Goal: Use online tool/utility: Use online tool/utility

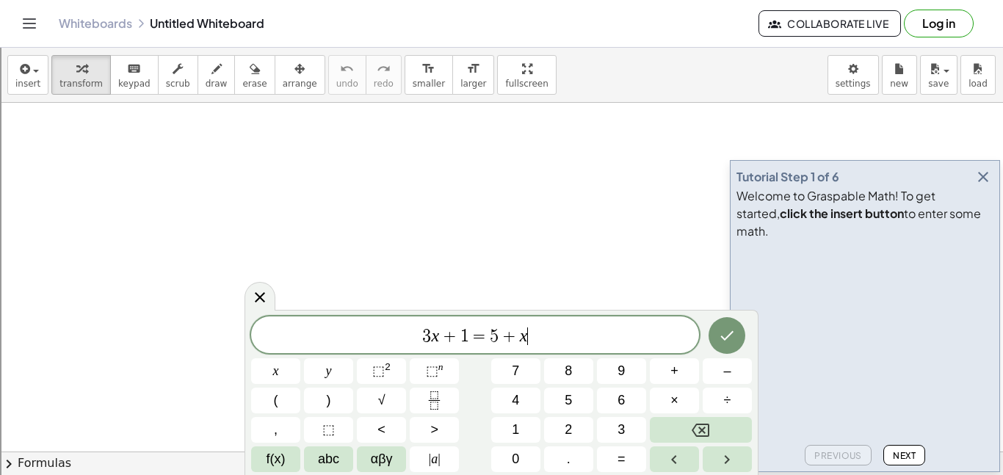
click at [972, 187] on button "button" at bounding box center [982, 177] width 21 height 21
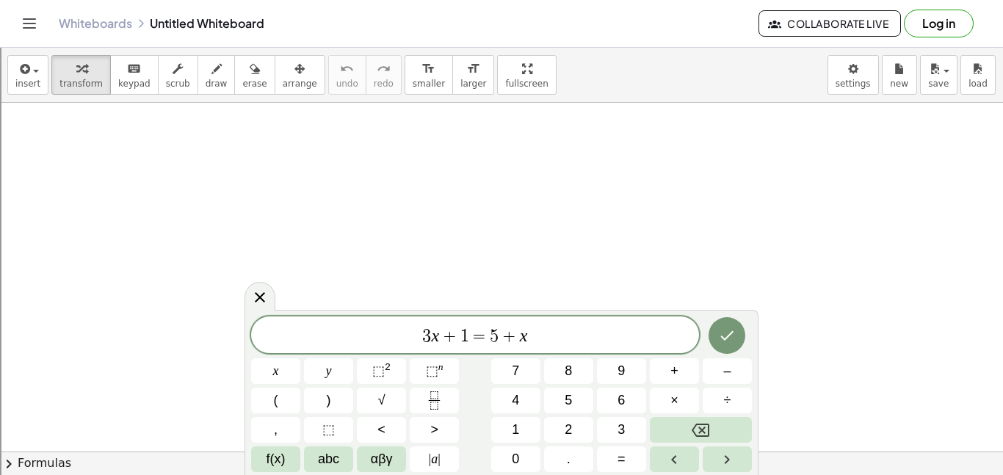
scroll to position [2, 0]
drag, startPoint x: 539, startPoint y: 341, endPoint x: 380, endPoint y: 339, distance: 159.3
click at [380, 339] on span "3 x + 1 = 5 + x" at bounding box center [475, 336] width 448 height 21
click at [721, 343] on button "Done" at bounding box center [726, 334] width 37 height 37
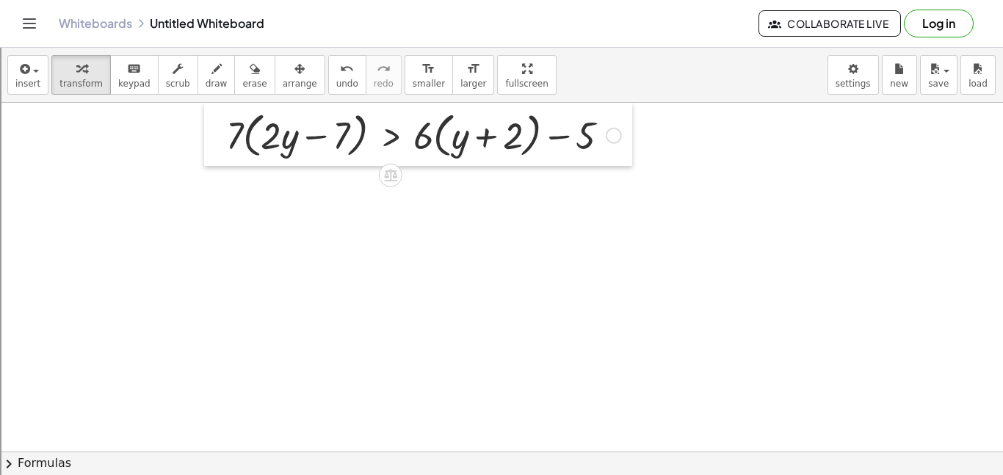
drag, startPoint x: 360, startPoint y: 232, endPoint x: 203, endPoint y: 120, distance: 192.6
click at [204, 120] on div at bounding box center [215, 134] width 22 height 63
click at [213, 126] on div at bounding box center [215, 134] width 22 height 63
click at [222, 129] on div at bounding box center [215, 134] width 22 height 63
drag, startPoint x: 230, startPoint y: 128, endPoint x: 266, endPoint y: 126, distance: 35.3
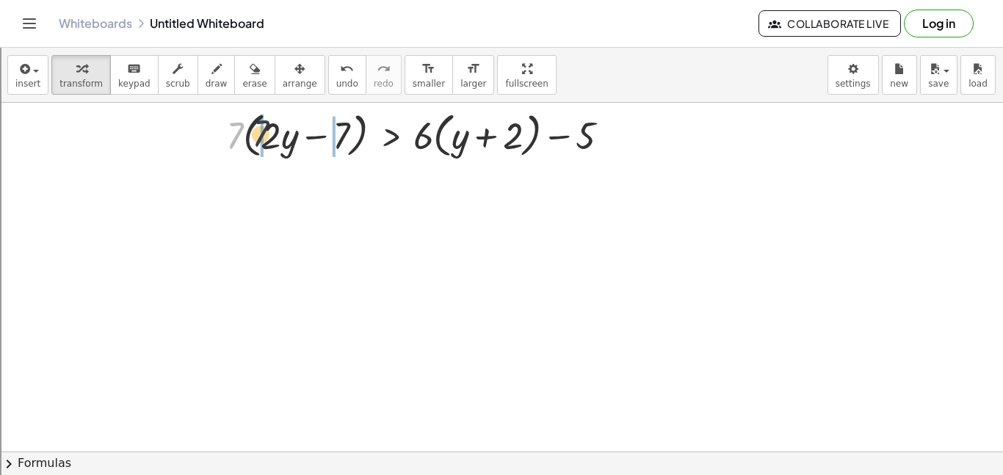
click at [266, 126] on div at bounding box center [424, 134] width 410 height 56
click at [266, 131] on div at bounding box center [424, 134] width 407 height 56
click at [359, 156] on div at bounding box center [424, 136] width 410 height 56
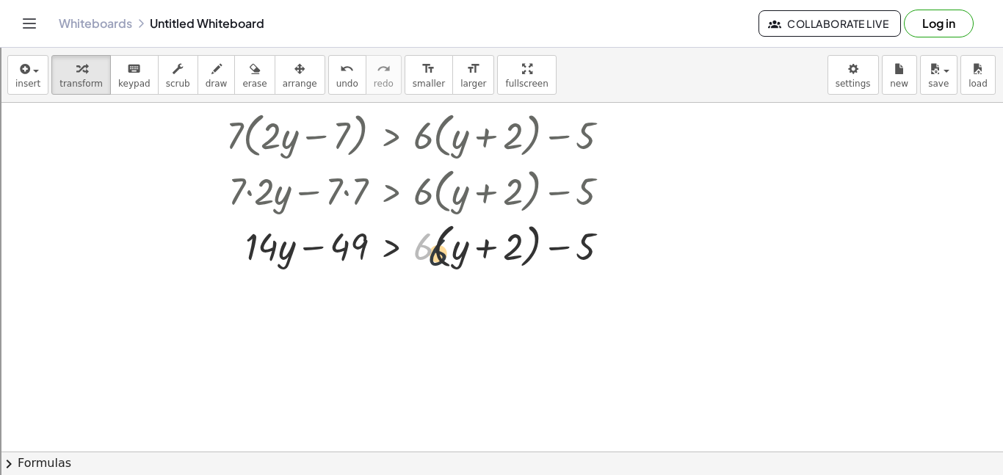
drag, startPoint x: 413, startPoint y: 243, endPoint x: 444, endPoint y: 247, distance: 31.1
click at [444, 247] on div at bounding box center [424, 245] width 410 height 56
click at [443, 247] on div at bounding box center [424, 245] width 410 height 50
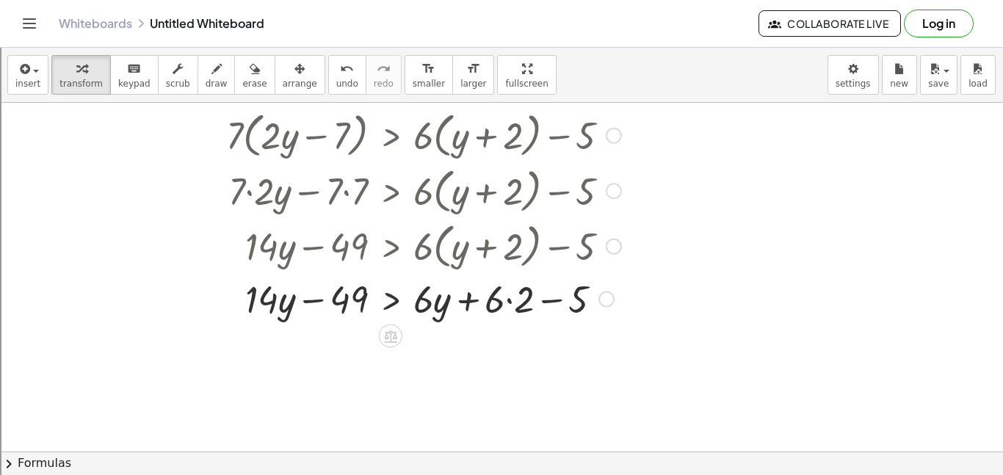
click at [516, 294] on div at bounding box center [424, 298] width 410 height 50
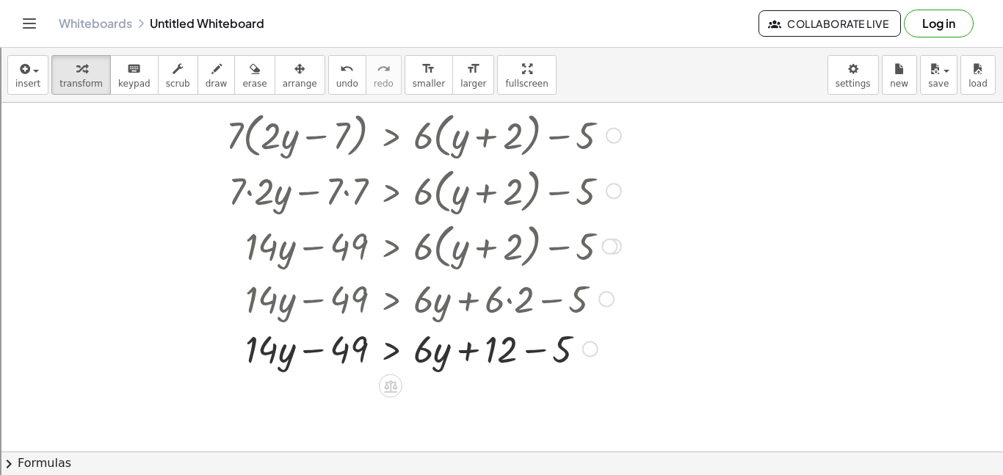
click at [536, 350] on div at bounding box center [424, 348] width 410 height 50
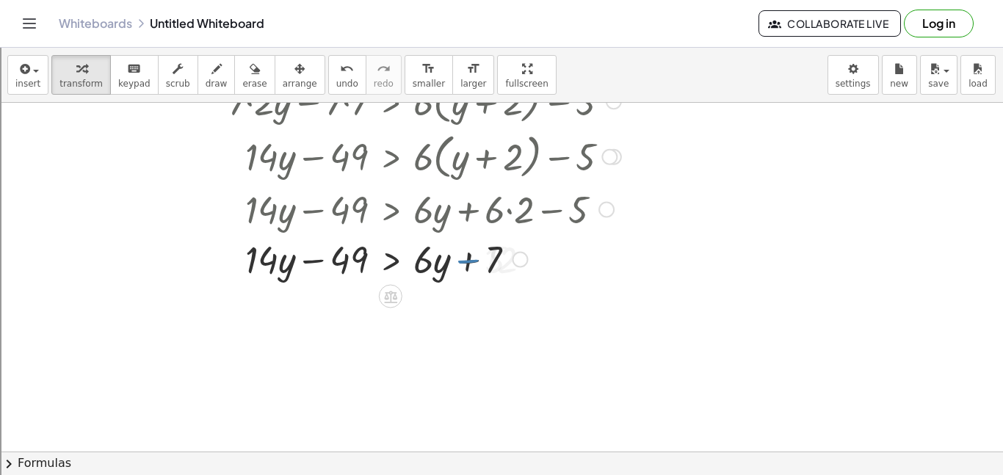
scroll to position [101, 0]
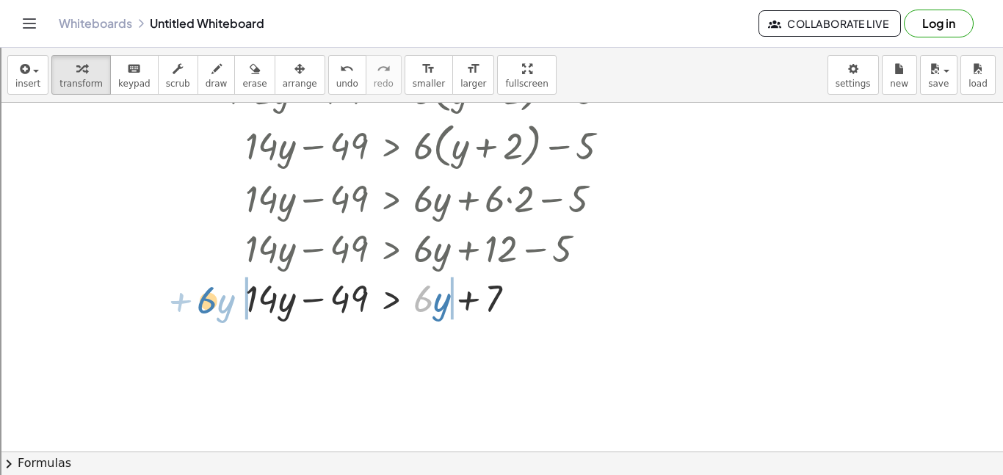
drag, startPoint x: 423, startPoint y: 305, endPoint x: 205, endPoint y: 308, distance: 217.3
click at [205, 308] on div "· 7 · ( + · 2 · y − 7 ) > + · 6 · ( + y + 2 ) − 5 + · 7 · 2 · y − · 7 · 7 > + ·…" at bounding box center [418, 164] width 428 height 324
click at [261, 309] on div at bounding box center [380, 297] width 496 height 50
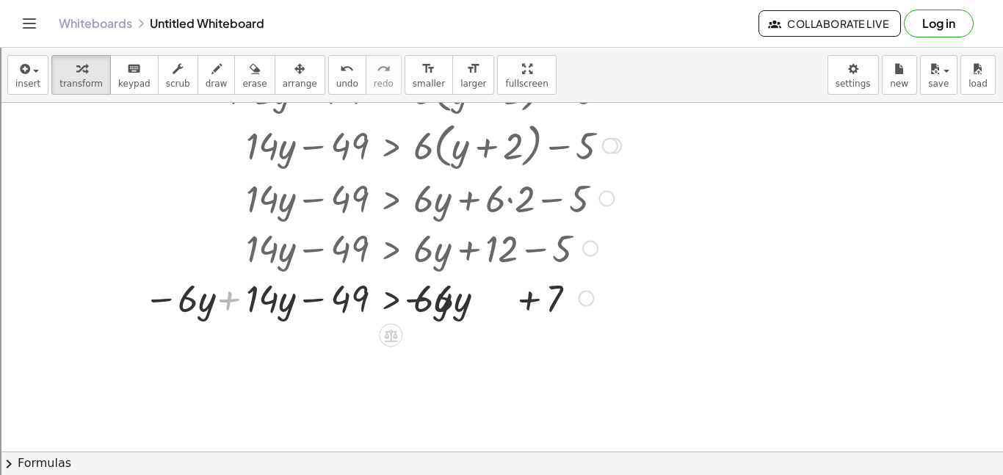
click at [261, 309] on div at bounding box center [380, 297] width 496 height 50
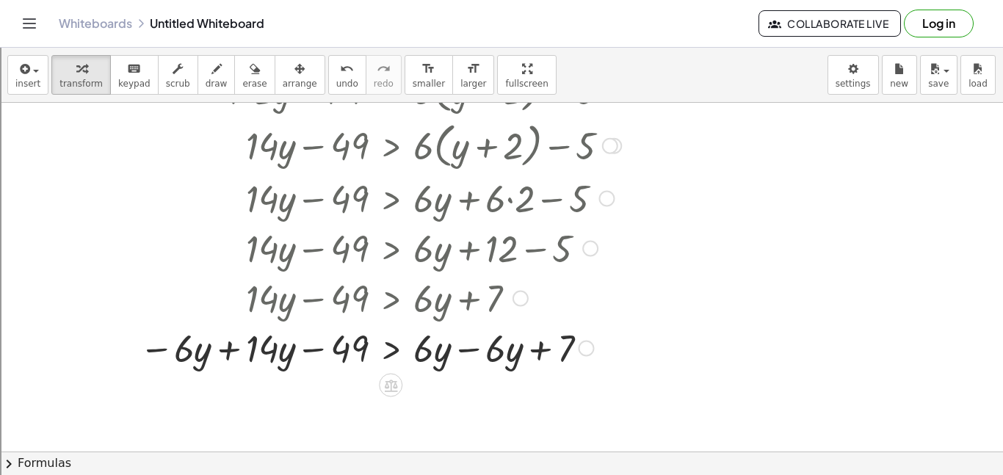
click at [247, 326] on div at bounding box center [380, 347] width 496 height 50
click at [232, 347] on div at bounding box center [380, 347] width 496 height 50
click at [495, 354] on div at bounding box center [424, 347] width 410 height 50
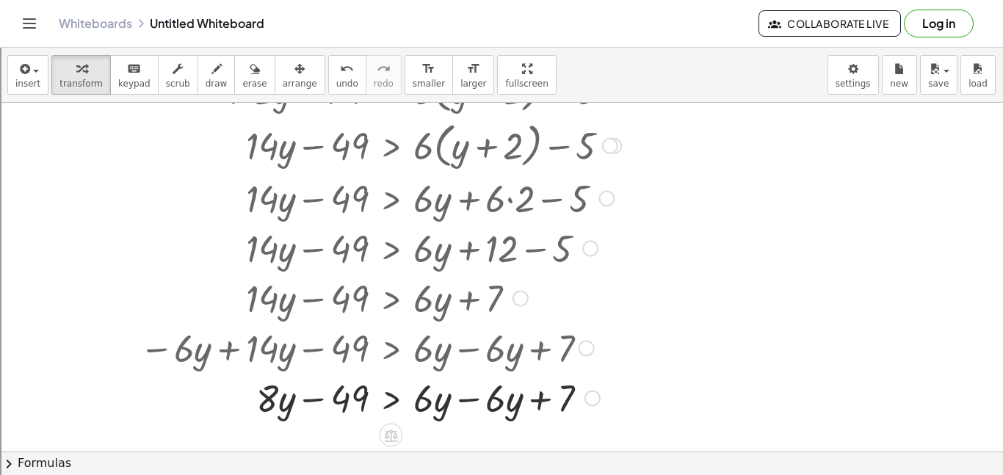
click at [467, 398] on div at bounding box center [380, 397] width 496 height 50
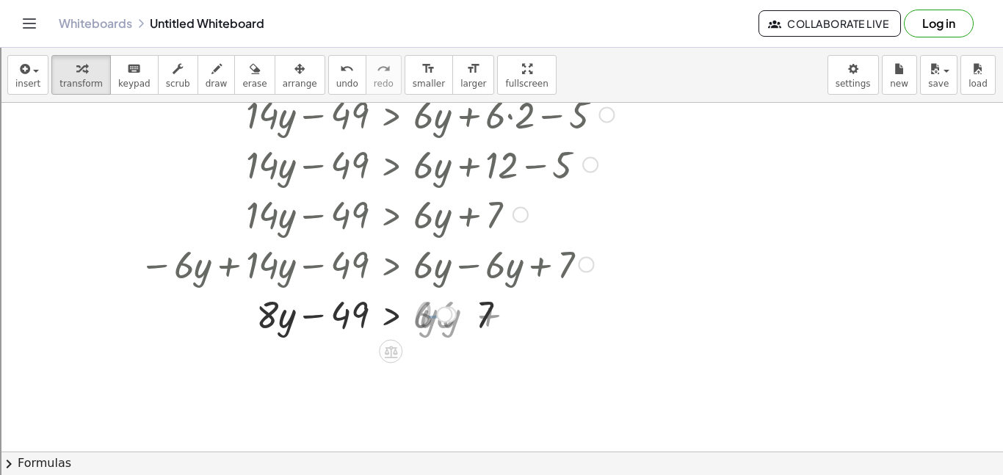
scroll to position [244, 0]
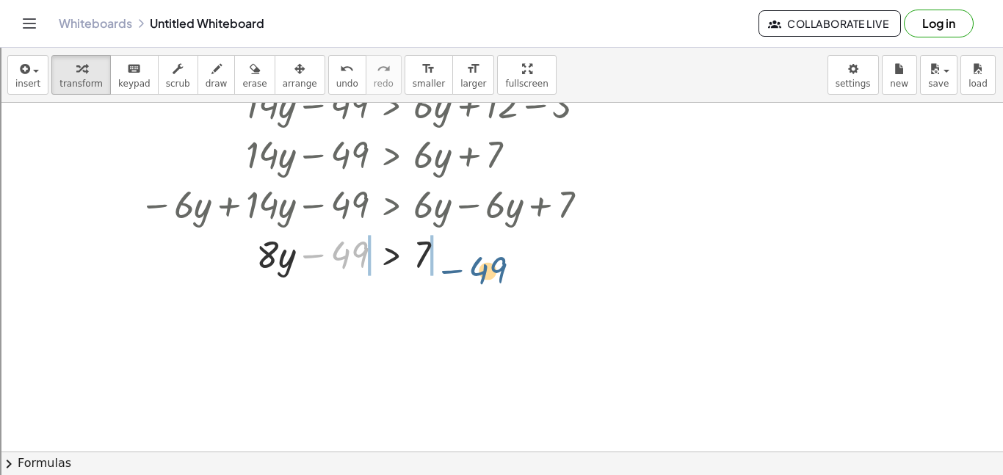
drag, startPoint x: 346, startPoint y: 249, endPoint x: 518, endPoint y: 244, distance: 172.5
click at [518, 244] on div at bounding box center [380, 253] width 496 height 50
drag, startPoint x: 364, startPoint y: 255, endPoint x: 452, endPoint y: 258, distance: 88.1
click at [452, 258] on div at bounding box center [380, 253] width 496 height 50
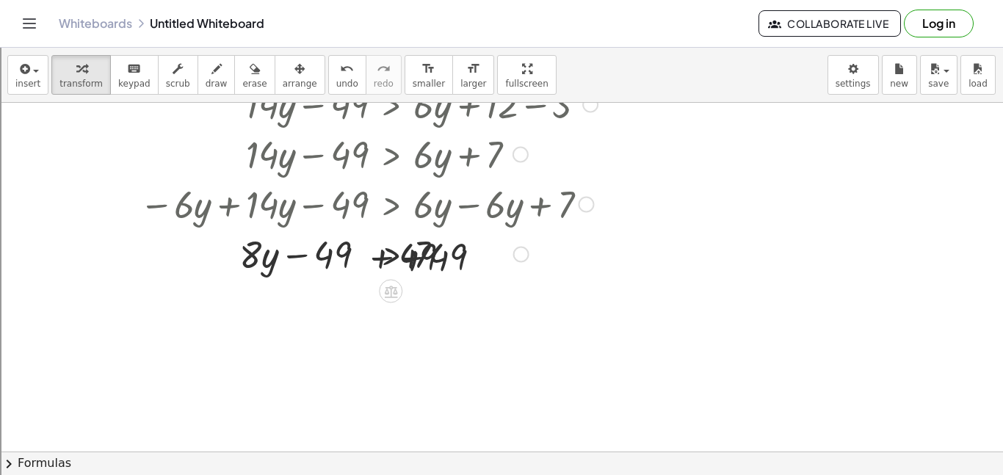
click at [450, 258] on div at bounding box center [380, 253] width 496 height 50
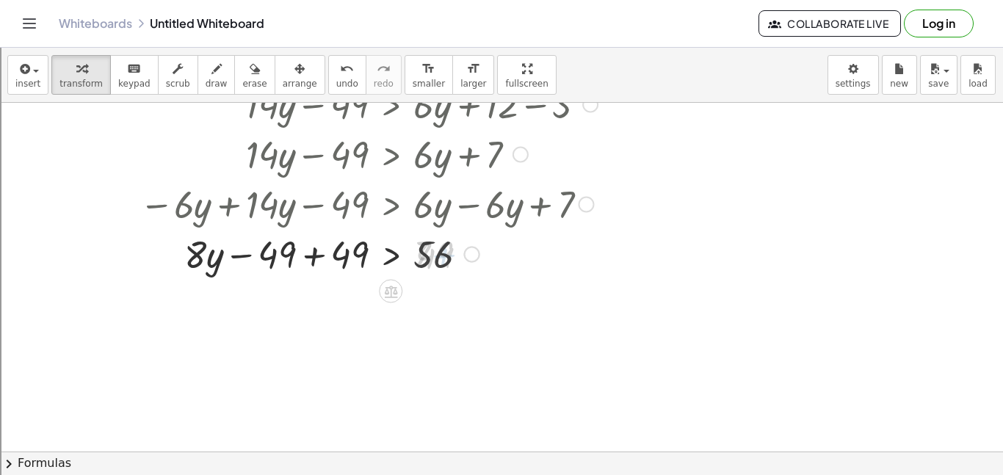
click at [305, 233] on div at bounding box center [380, 253] width 496 height 50
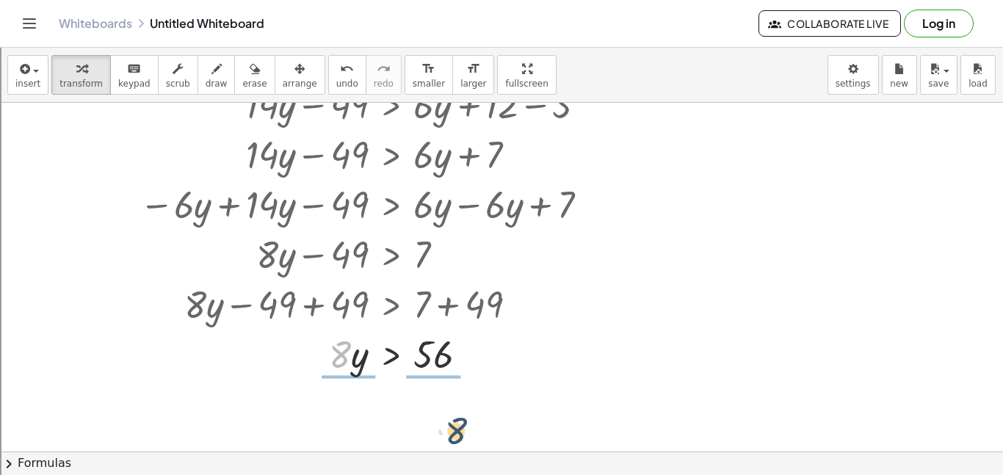
drag, startPoint x: 330, startPoint y: 347, endPoint x: 447, endPoint y: 423, distance: 139.0
click at [437, 366] on div at bounding box center [380, 352] width 496 height 73
click at [371, 371] on div at bounding box center [380, 352] width 496 height 73
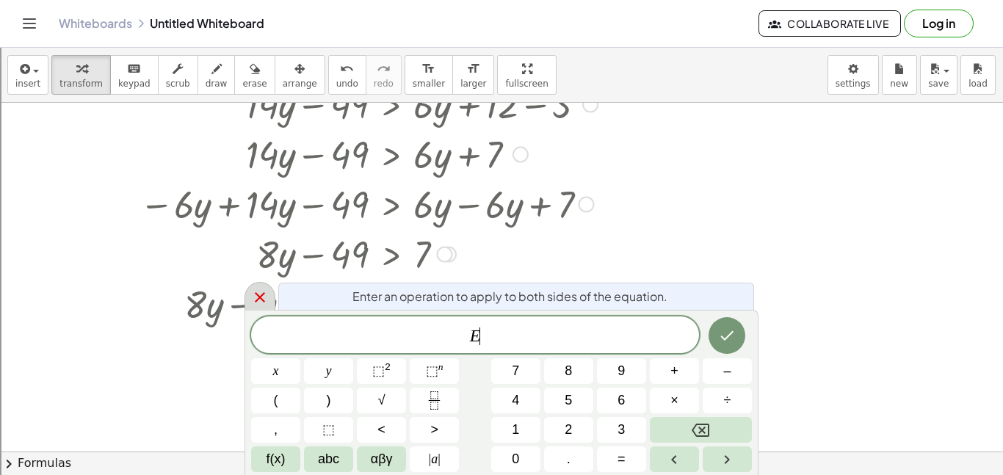
click at [261, 301] on icon at bounding box center [260, 297] width 18 height 18
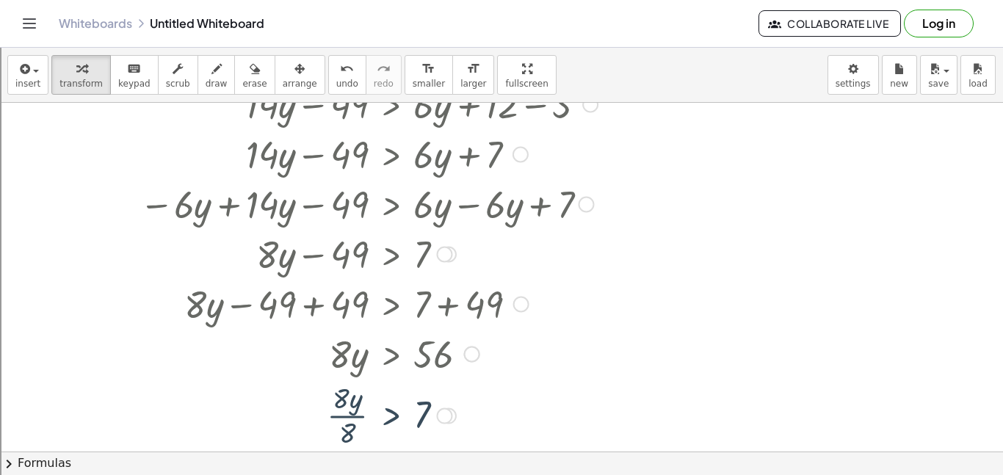
click at [357, 437] on div at bounding box center [380, 413] width 496 height 73
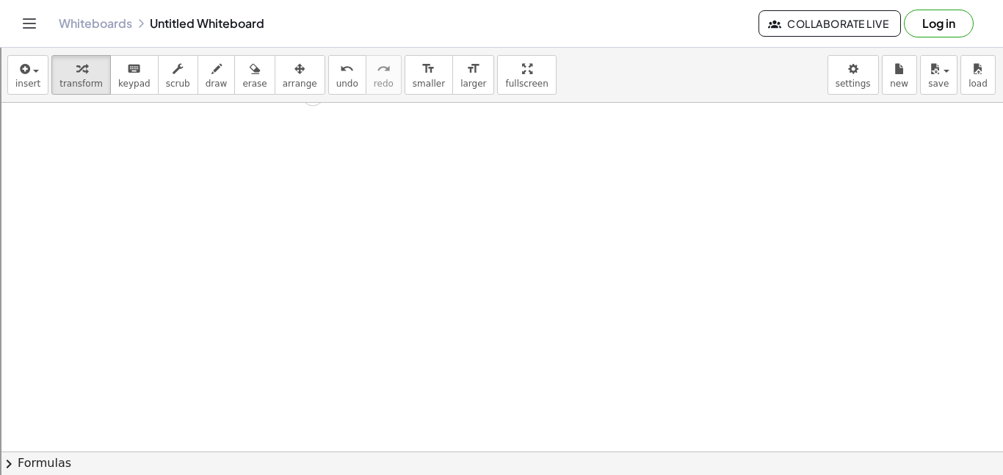
scroll to position [746, 0]
click at [402, 317] on div at bounding box center [501, 53] width 1003 height 1394
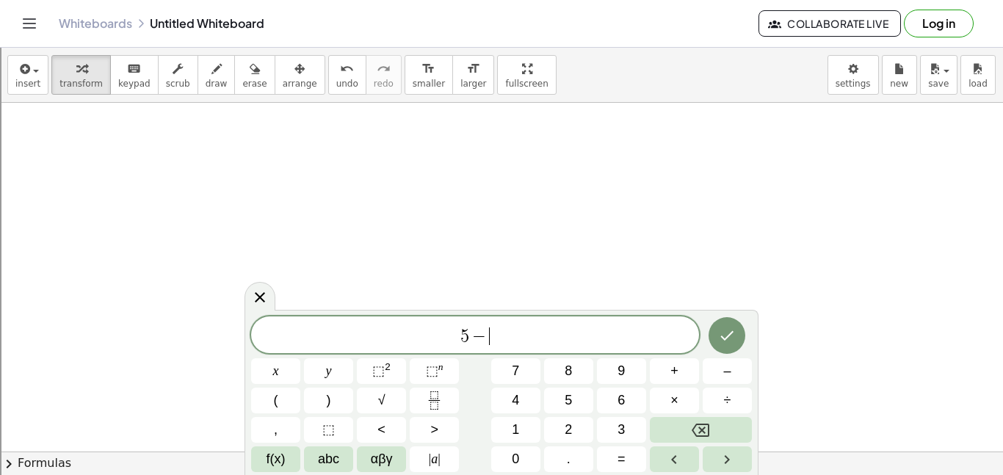
scroll to position [5, 0]
click at [523, 338] on span "<" at bounding box center [530, 335] width 21 height 18
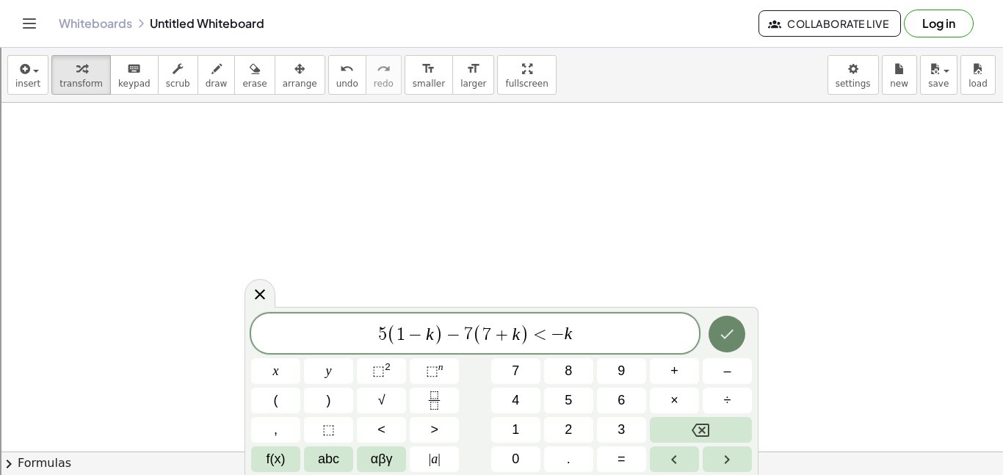
click at [739, 335] on button "Done" at bounding box center [726, 334] width 37 height 37
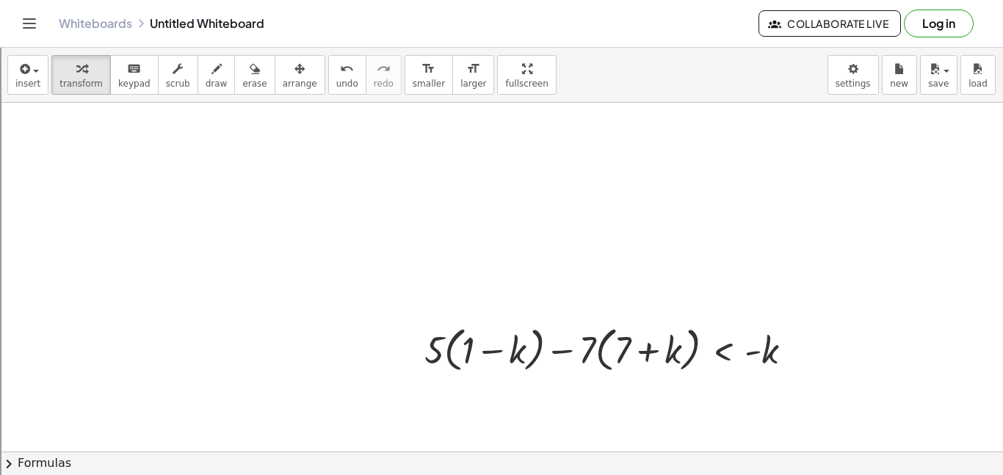
click at [395, 377] on div at bounding box center [501, 53] width 1003 height 1394
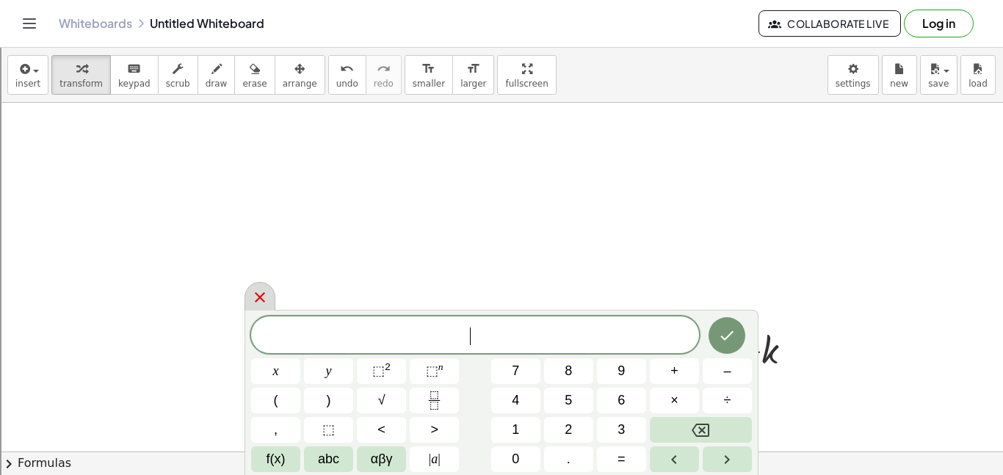
click at [257, 283] on div at bounding box center [259, 296] width 31 height 29
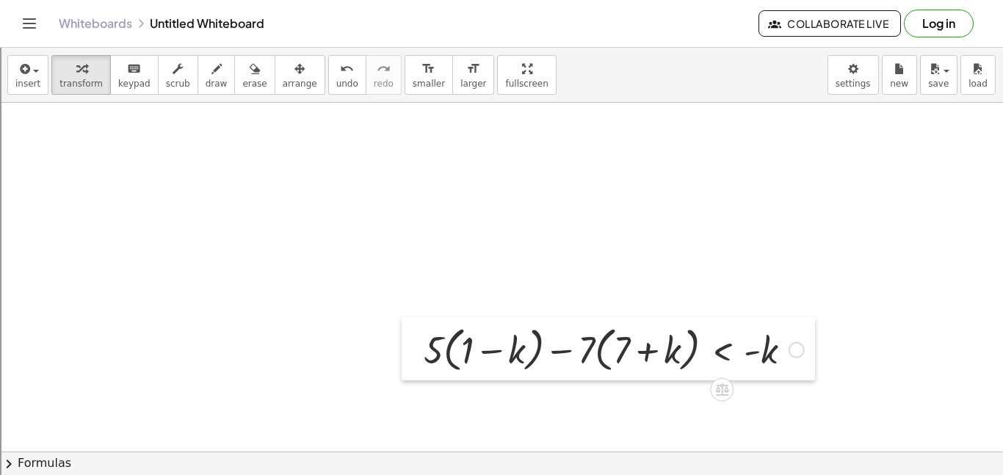
drag, startPoint x: 412, startPoint y: 349, endPoint x: 320, endPoint y: 250, distance: 136.1
click at [401, 317] on div at bounding box center [412, 348] width 22 height 63
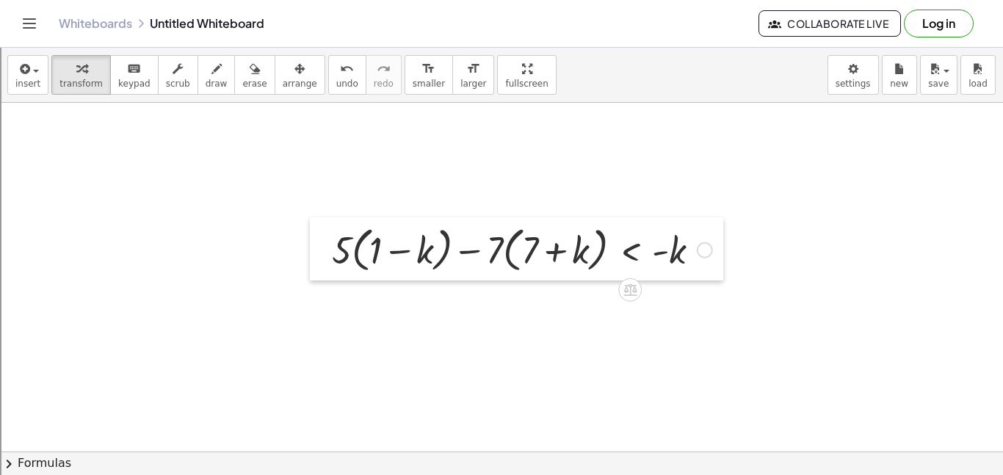
drag, startPoint x: 320, startPoint y: 250, endPoint x: 305, endPoint y: 228, distance: 25.9
click at [310, 228] on div at bounding box center [321, 248] width 22 height 63
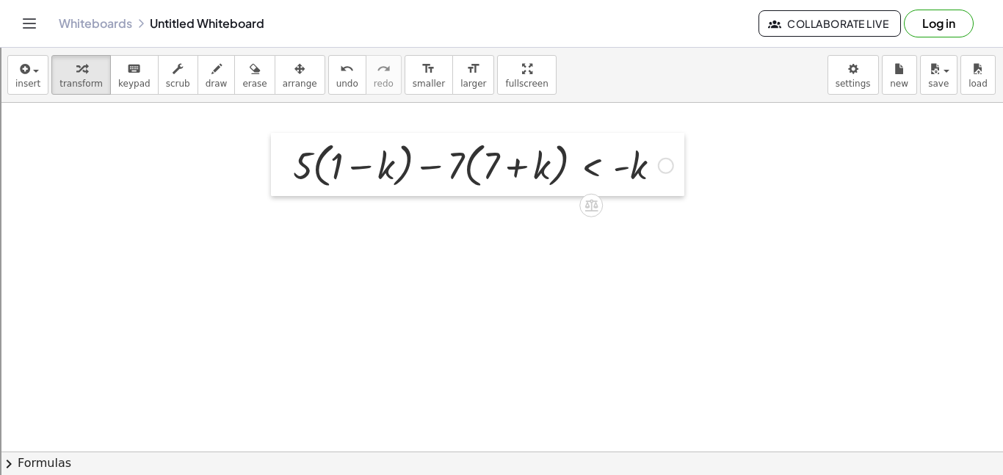
drag, startPoint x: 305, startPoint y: 228, endPoint x: 269, endPoint y: 134, distance: 100.9
click at [271, 134] on div at bounding box center [282, 164] width 22 height 63
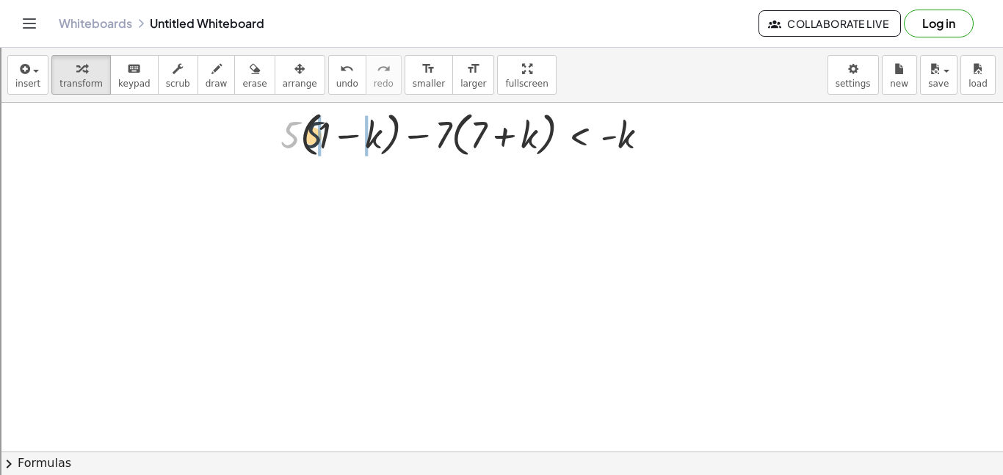
drag, startPoint x: 288, startPoint y: 139, endPoint x: 321, endPoint y: 139, distance: 32.3
click at [321, 139] on div at bounding box center [470, 134] width 395 height 56
click at [321, 139] on div at bounding box center [474, 134] width 387 height 56
click at [348, 143] on div at bounding box center [470, 134] width 395 height 56
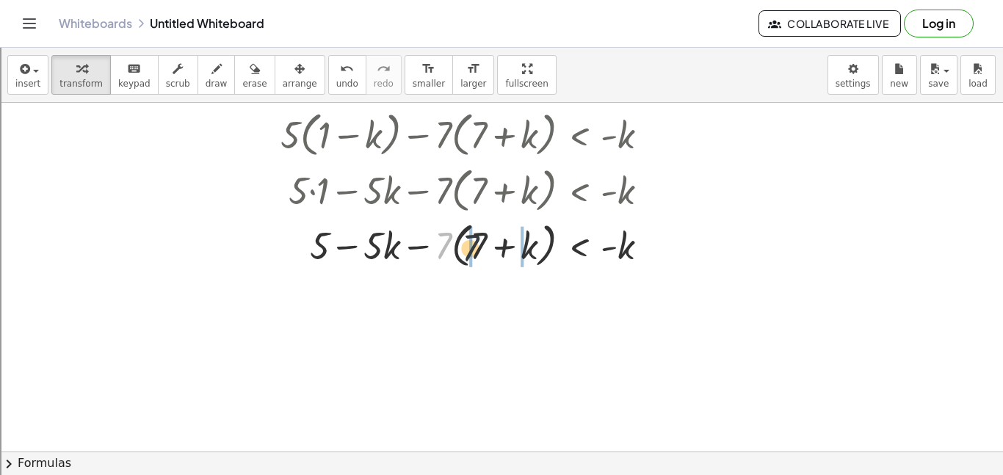
drag, startPoint x: 451, startPoint y: 237, endPoint x: 489, endPoint y: 240, distance: 38.3
click at [489, 240] on div at bounding box center [470, 244] width 395 height 56
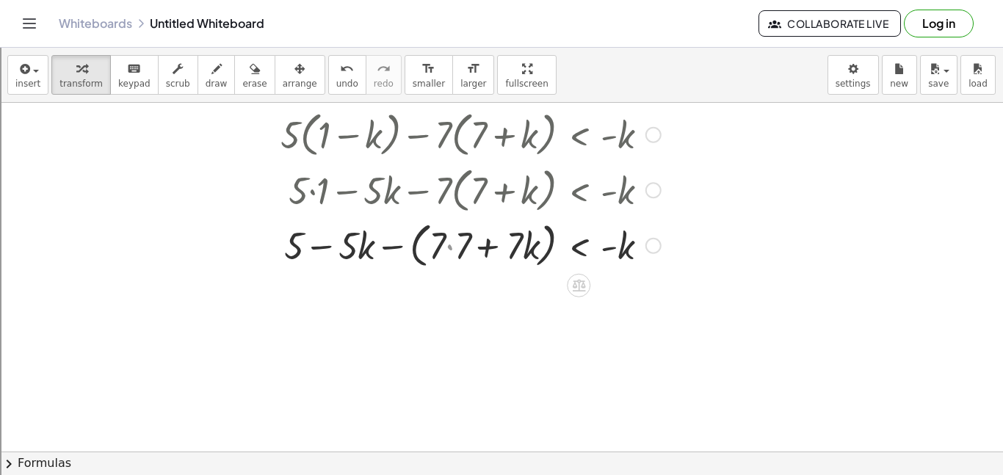
click at [578, 135] on div "+ · 5 · ( + 1 − k ) − · 7 · ( + 7 + k ) < - k + · 5 · 1 − · 5 · k − · 7 · ( + 7…" at bounding box center [578, 135] width 0 height 0
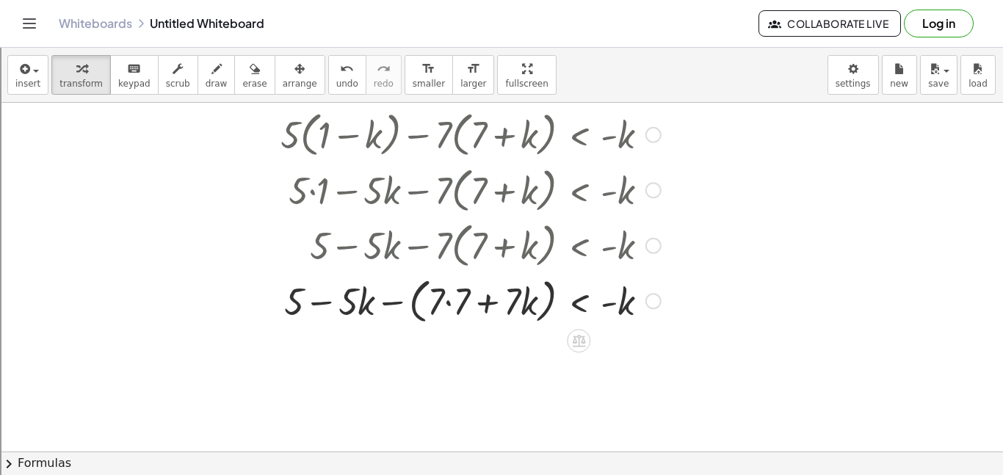
click at [445, 296] on div at bounding box center [470, 300] width 395 height 56
click at [564, 308] on div at bounding box center [470, 300] width 395 height 56
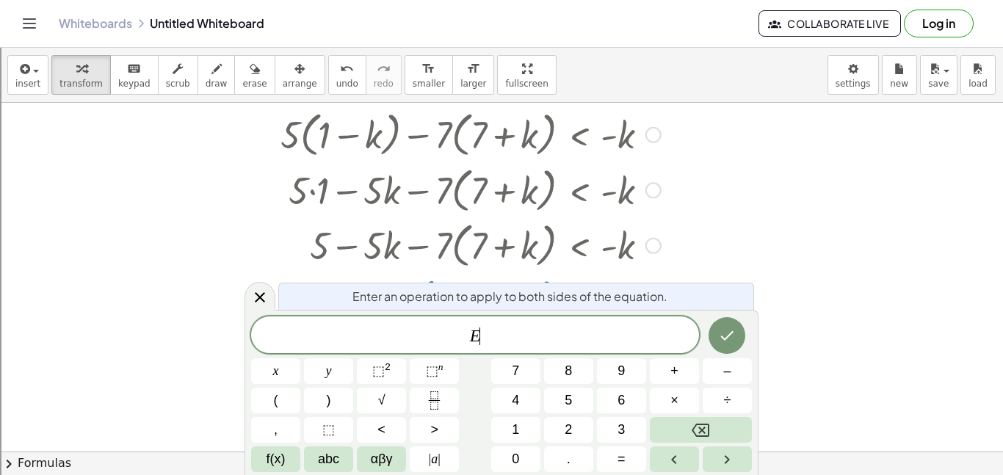
scroll to position [6, 0]
click at [271, 286] on div at bounding box center [269, 216] width 22 height 229
click at [261, 294] on icon at bounding box center [260, 297] width 18 height 18
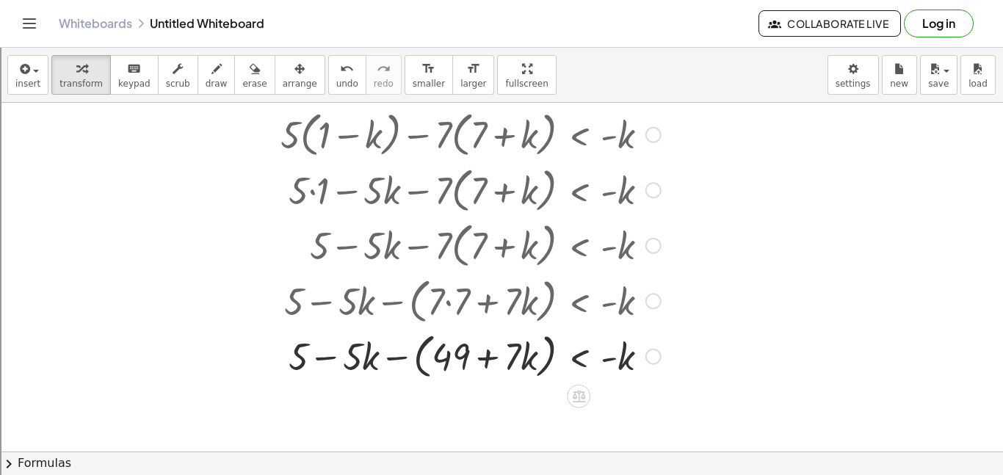
click at [520, 356] on div at bounding box center [470, 355] width 395 height 56
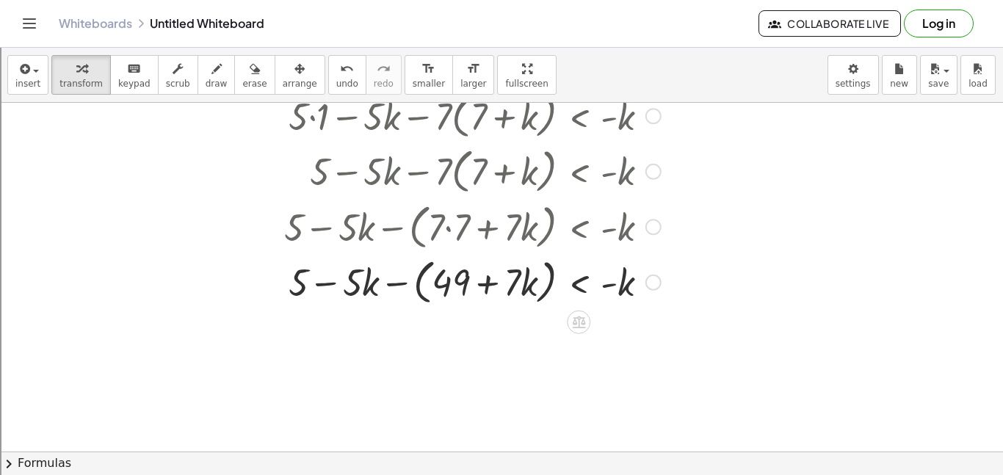
scroll to position [832, 0]
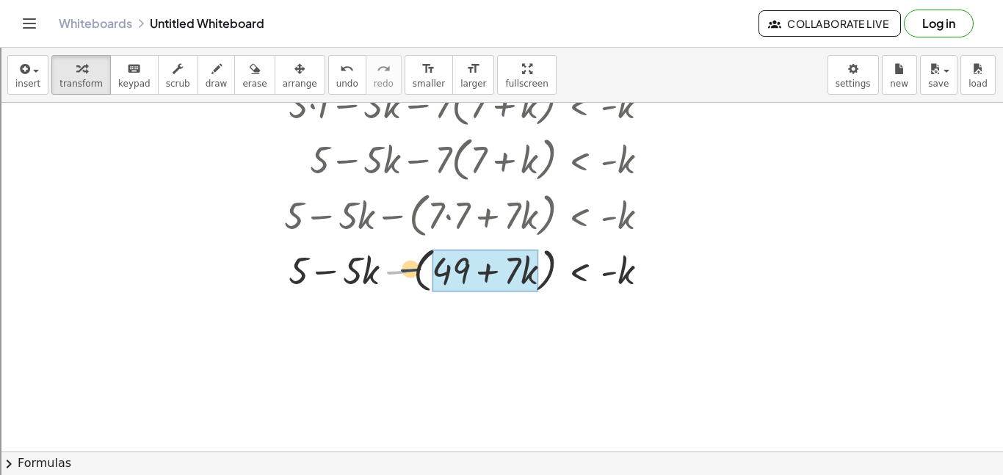
drag, startPoint x: 394, startPoint y: 266, endPoint x: 434, endPoint y: 263, distance: 39.7
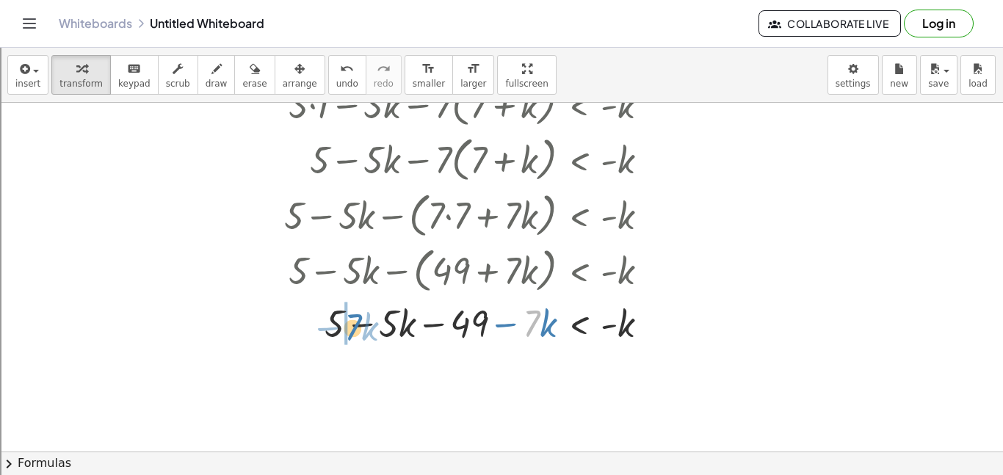
drag, startPoint x: 528, startPoint y: 328, endPoint x: 342, endPoint y: 332, distance: 186.5
click at [342, 332] on div at bounding box center [470, 322] width 395 height 50
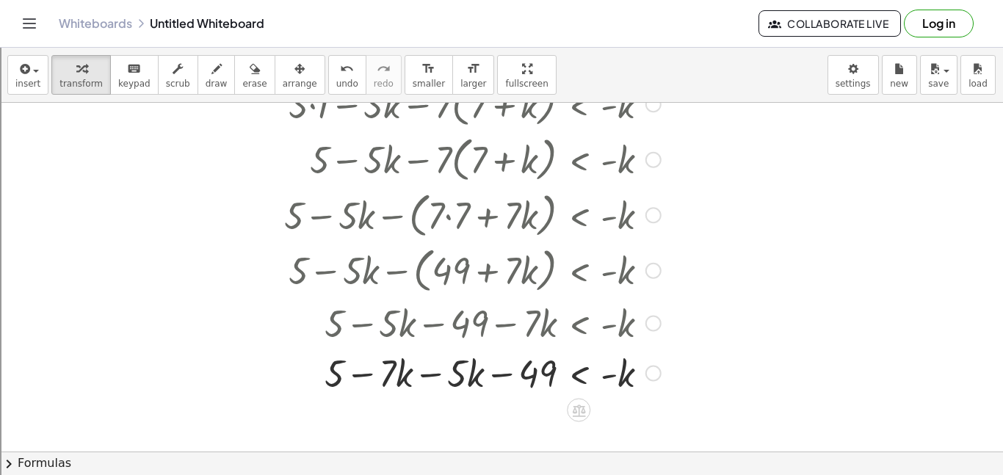
click at [360, 370] on div at bounding box center [470, 372] width 395 height 50
click at [432, 366] on div at bounding box center [470, 372] width 395 height 50
click at [465, 371] on div at bounding box center [470, 372] width 395 height 50
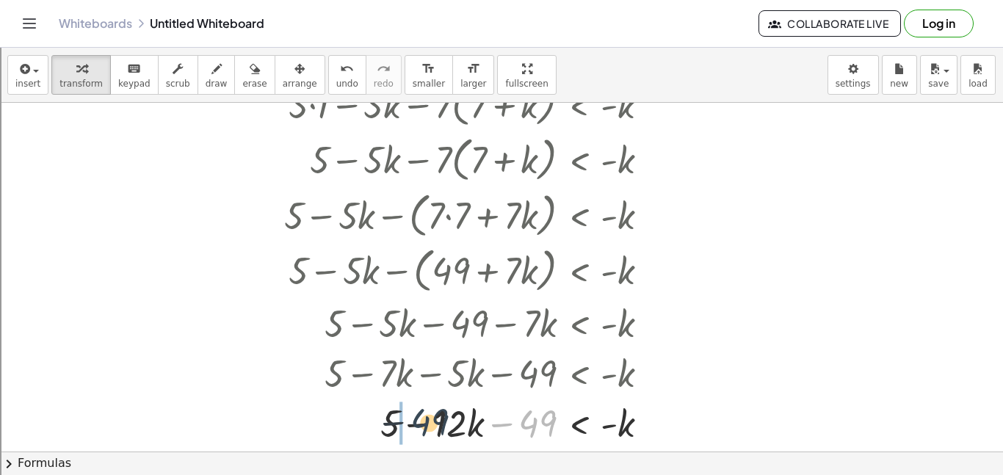
drag, startPoint x: 528, startPoint y: 421, endPoint x: 418, endPoint y: 420, distance: 110.8
click at [418, 420] on div at bounding box center [470, 422] width 395 height 50
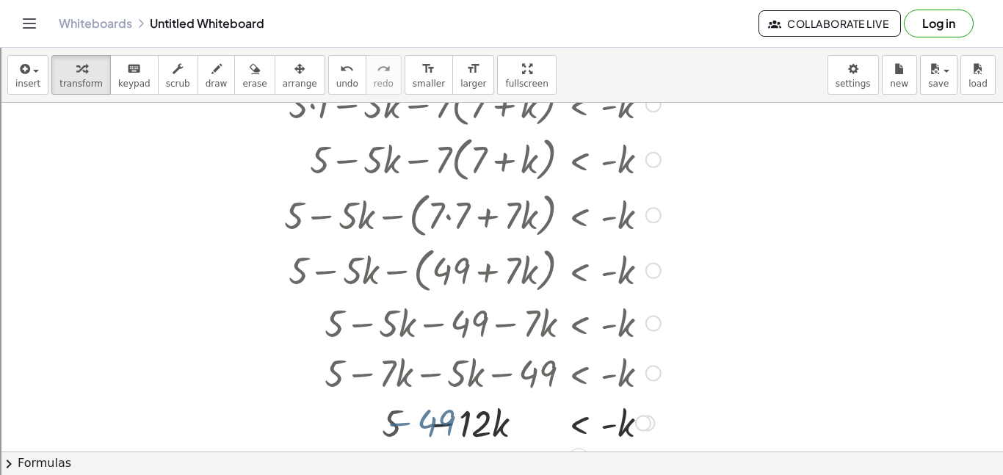
click at [418, 420] on div at bounding box center [470, 422] width 395 height 50
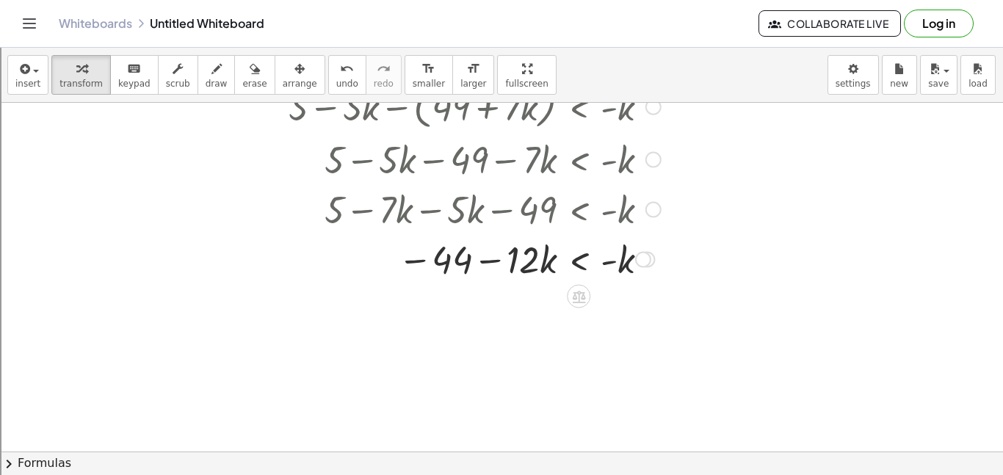
scroll to position [997, 0]
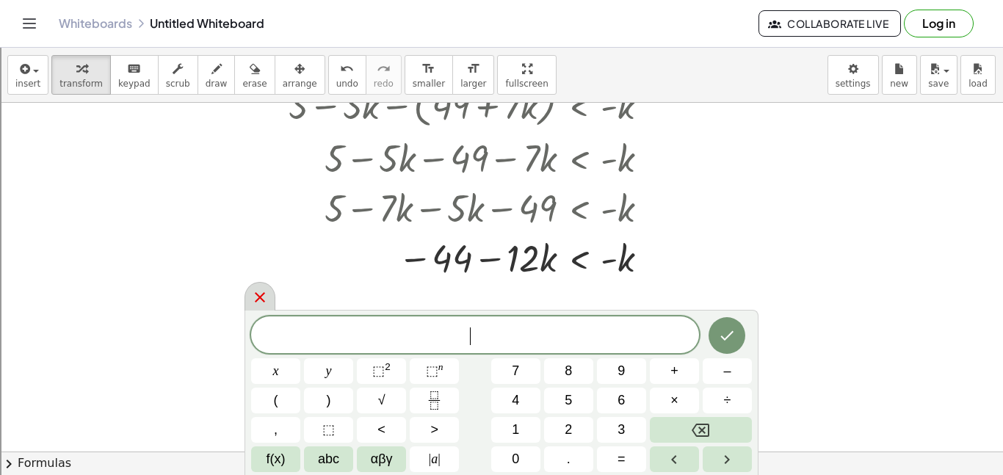
click at [255, 294] on icon at bounding box center [260, 297] width 18 height 18
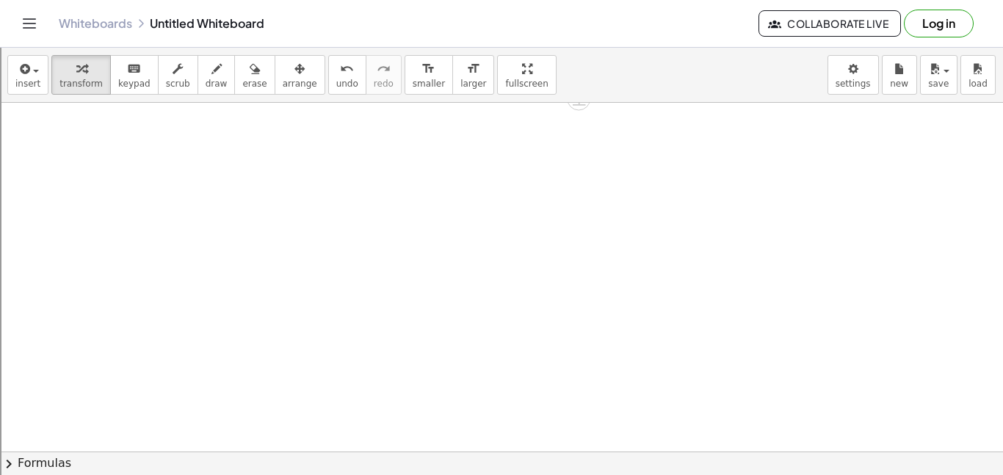
scroll to position [1240, 0]
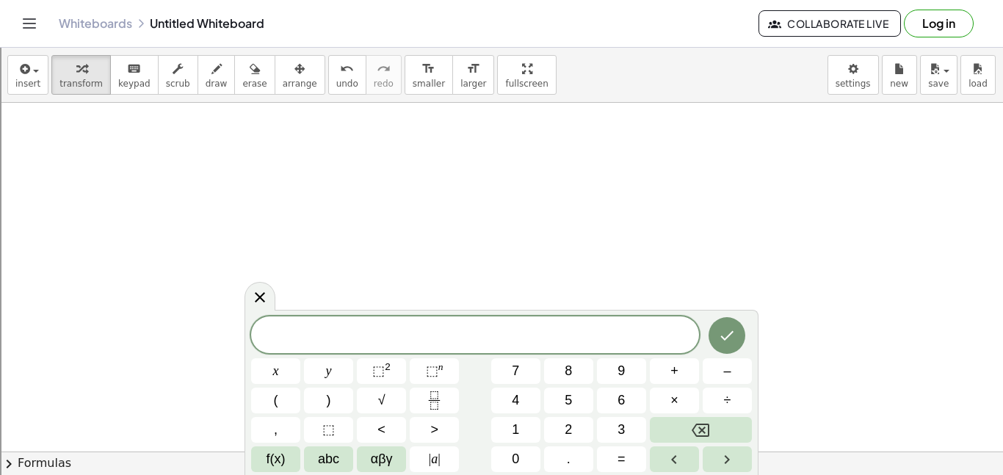
scroll to position [7, 0]
click at [721, 333] on icon "Done" at bounding box center [727, 334] width 18 height 18
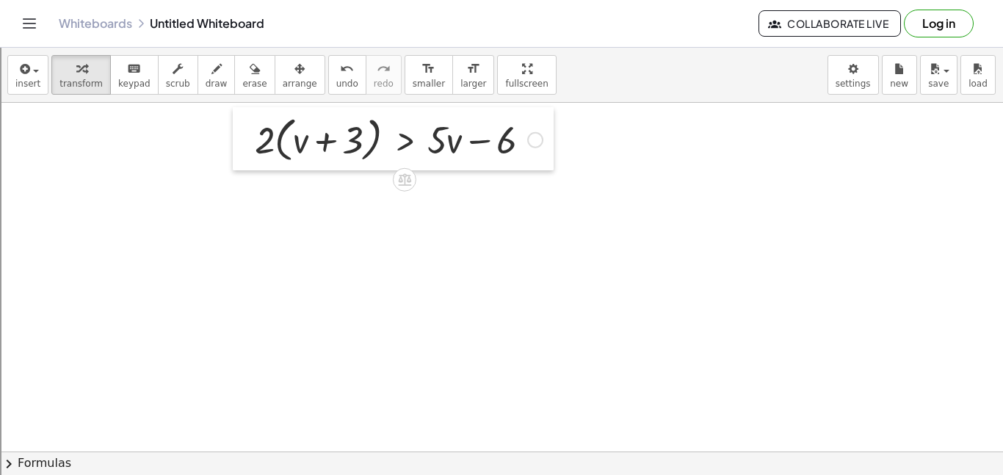
drag, startPoint x: 273, startPoint y: 263, endPoint x: 245, endPoint y: 109, distance: 156.6
click at [245, 109] on div at bounding box center [244, 138] width 22 height 63
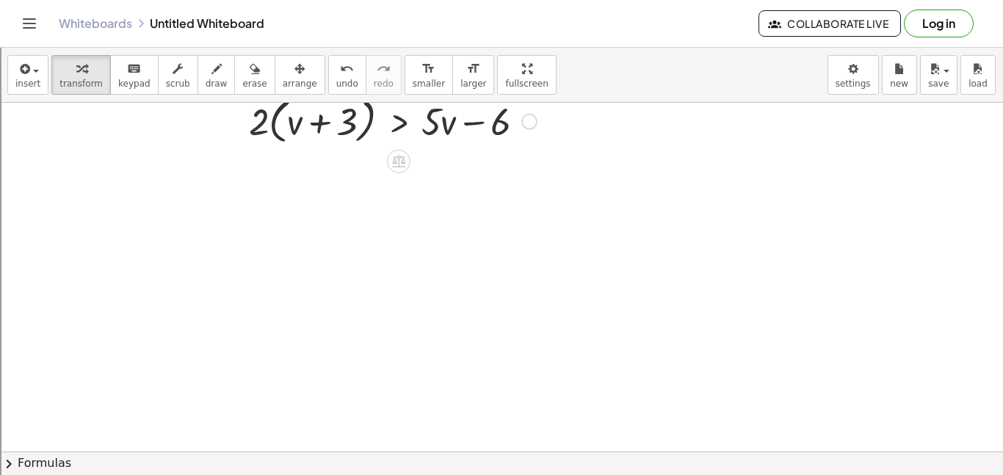
drag, startPoint x: 260, startPoint y: 121, endPoint x: 283, endPoint y: 123, distance: 22.9
click at [283, 123] on div at bounding box center [392, 120] width 302 height 56
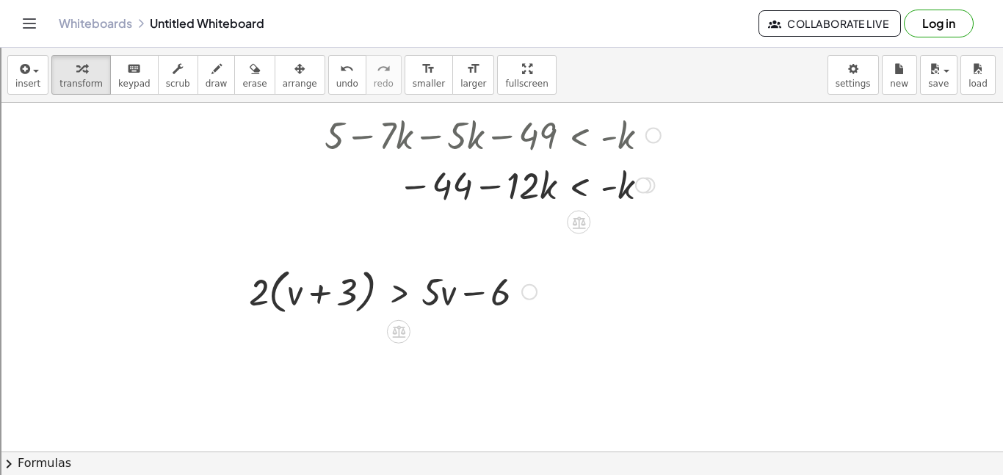
scroll to position [1110, 0]
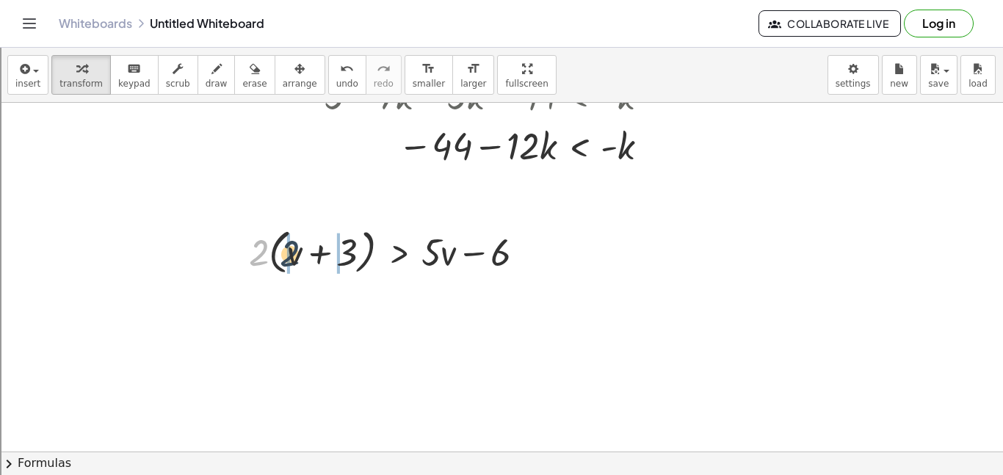
drag, startPoint x: 258, startPoint y: 260, endPoint x: 291, endPoint y: 261, distance: 32.3
click at [291, 261] on div at bounding box center [392, 251] width 302 height 56
click at [288, 261] on div at bounding box center [396, 251] width 295 height 50
click at [288, 261] on div at bounding box center [392, 251] width 302 height 50
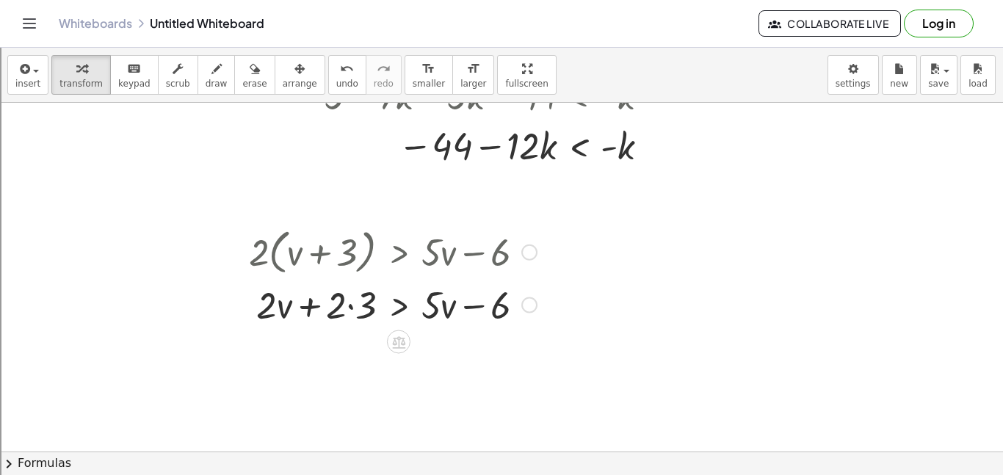
click at [351, 302] on div at bounding box center [392, 304] width 302 height 50
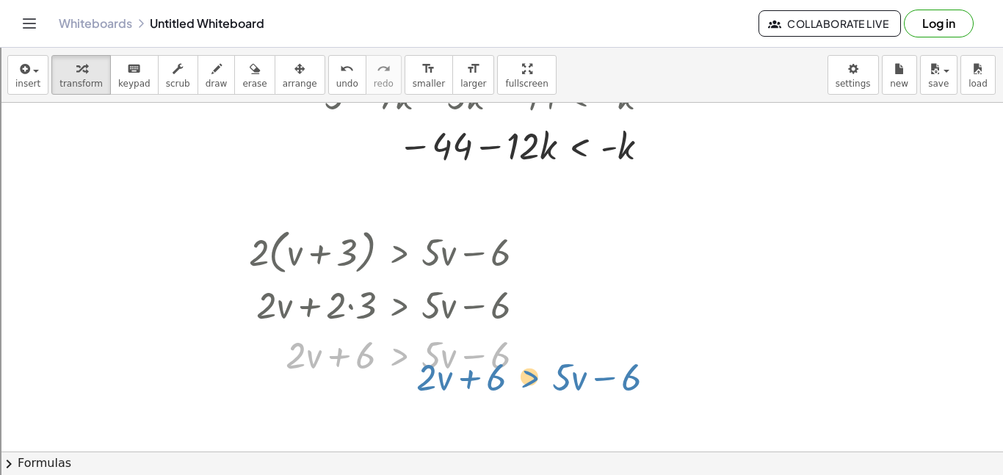
drag, startPoint x: 421, startPoint y: 352, endPoint x: 485, endPoint y: 358, distance: 64.9
click at [485, 358] on div at bounding box center [392, 354] width 302 height 50
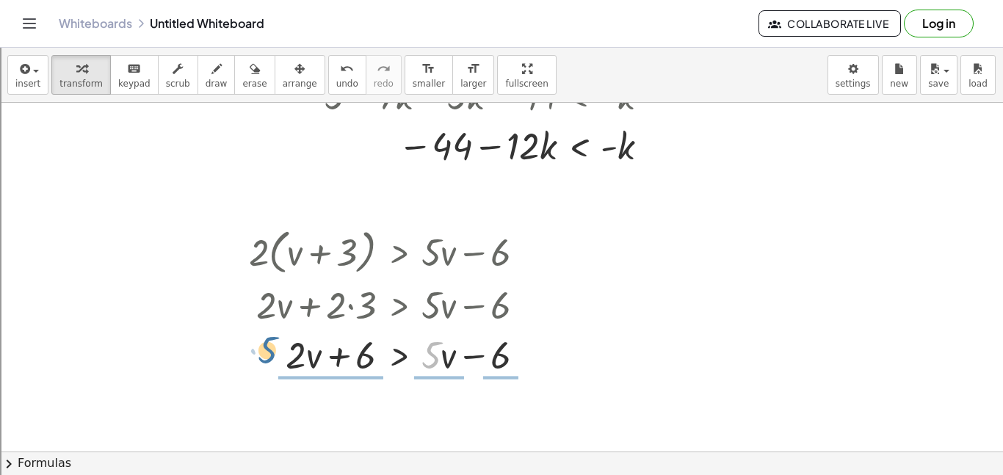
drag, startPoint x: 427, startPoint y: 357, endPoint x: 262, endPoint y: 352, distance: 165.2
click at [262, 352] on div at bounding box center [392, 354] width 302 height 50
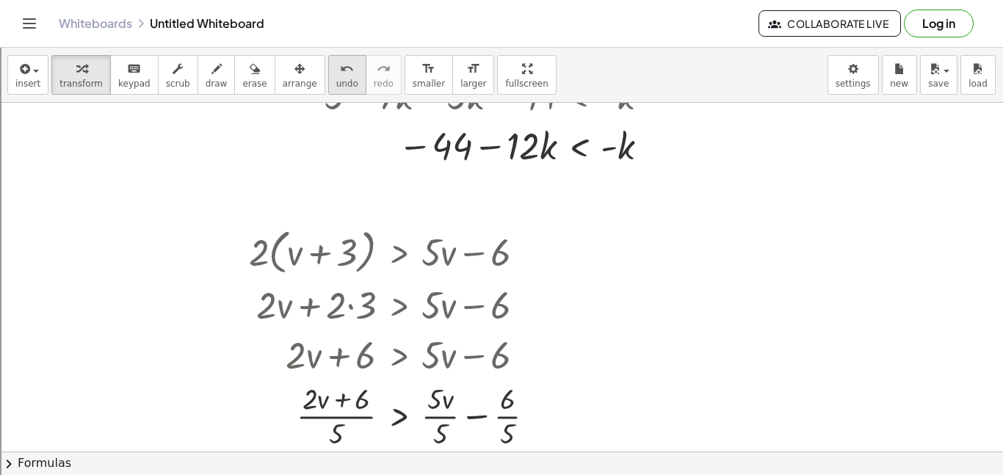
click at [336, 82] on span "undo" at bounding box center [347, 84] width 22 height 10
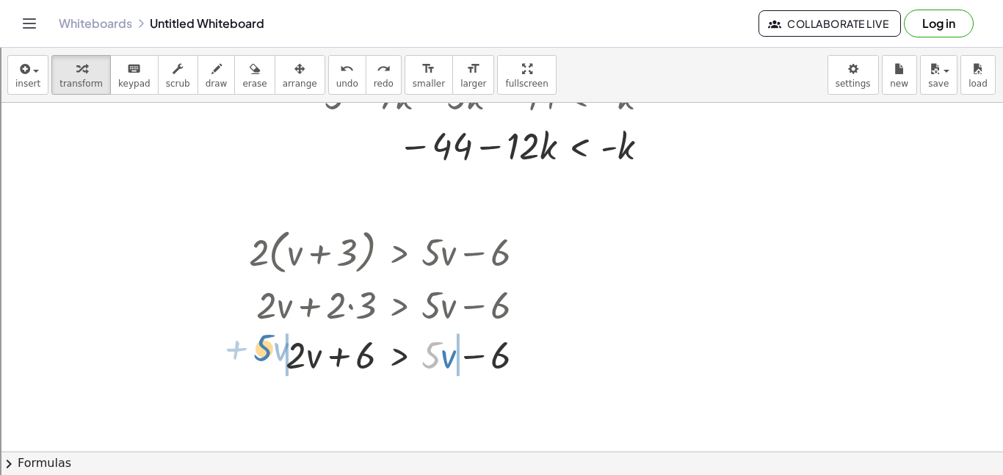
drag, startPoint x: 431, startPoint y: 351, endPoint x: 263, endPoint y: 344, distance: 168.2
click at [263, 344] on div at bounding box center [392, 354] width 302 height 50
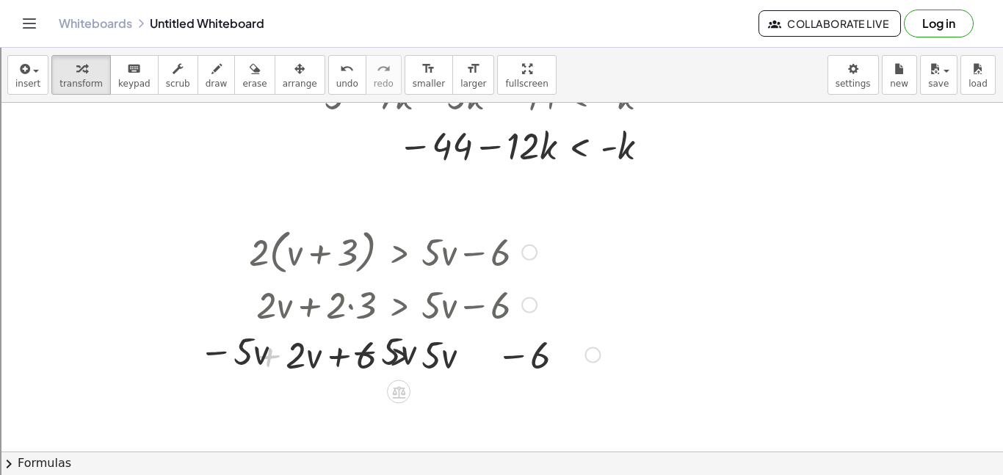
click at [293, 355] on div at bounding box center [391, 354] width 432 height 50
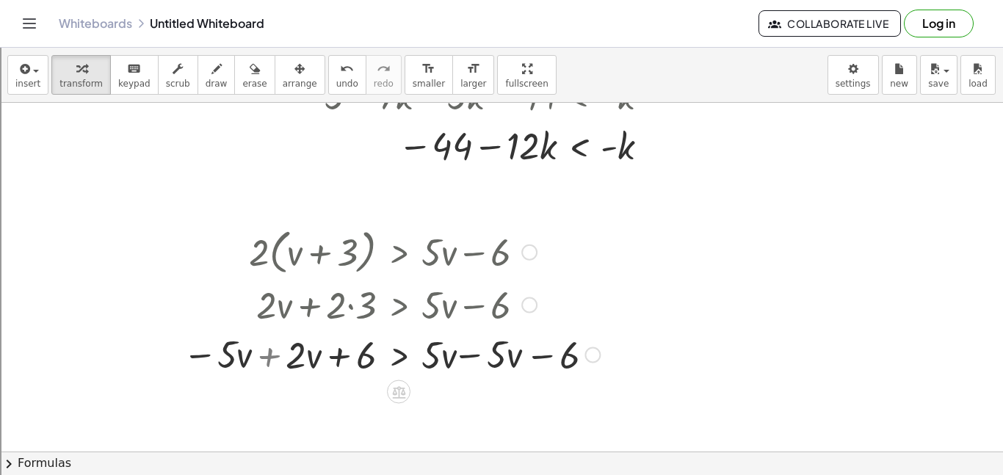
click at [293, 355] on div at bounding box center [391, 354] width 432 height 50
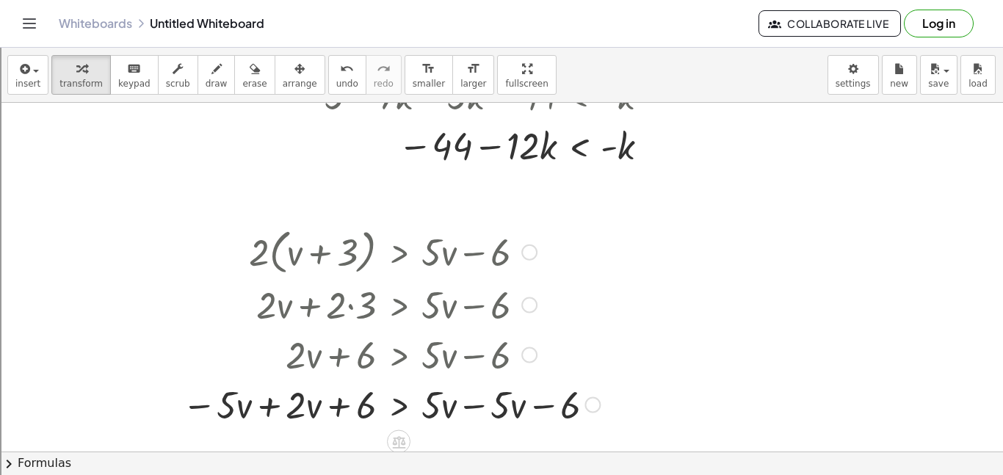
click at [465, 401] on div at bounding box center [391, 404] width 432 height 50
click at [261, 407] on div at bounding box center [359, 404] width 369 height 50
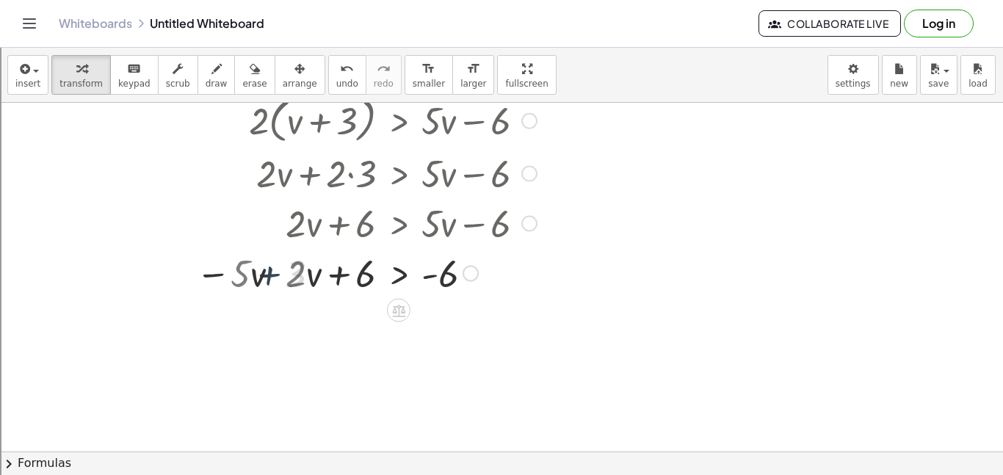
scroll to position [1251, 0]
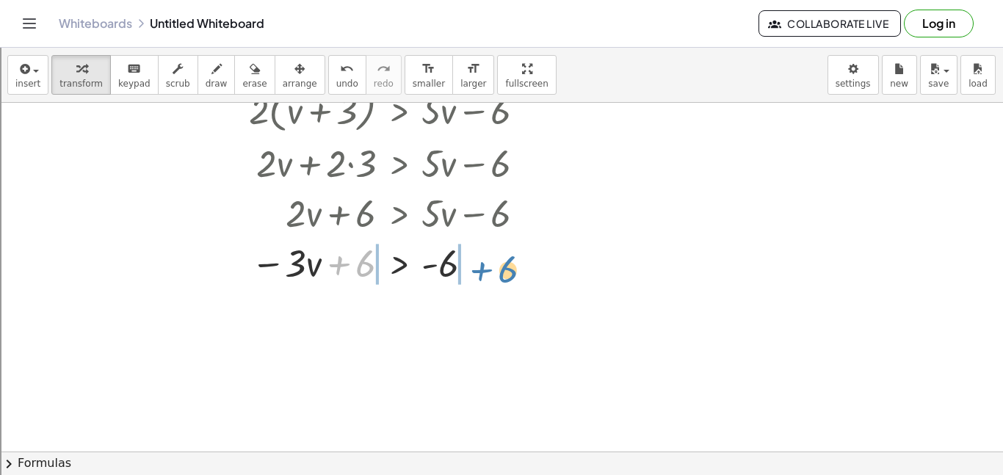
drag, startPoint x: 356, startPoint y: 259, endPoint x: 498, endPoint y: 261, distance: 142.4
click at [498, 261] on div at bounding box center [392, 262] width 302 height 50
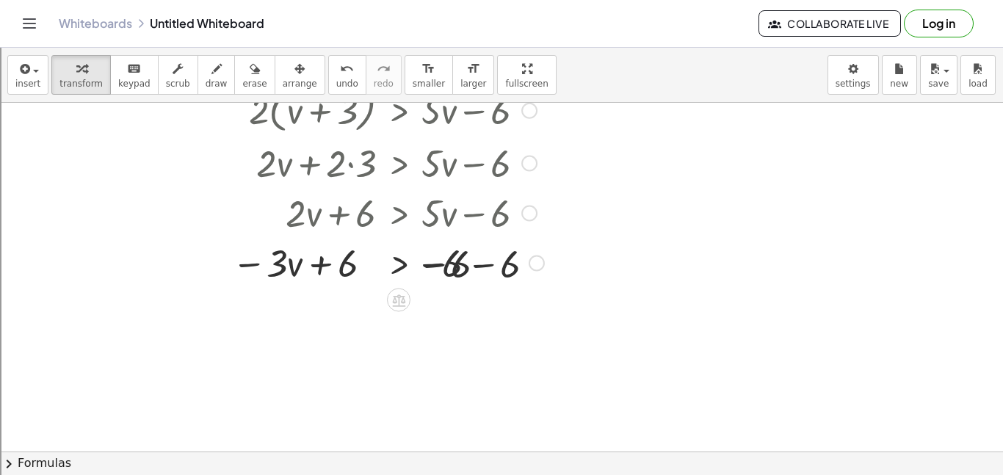
click at [461, 268] on div at bounding box center [370, 262] width 363 height 50
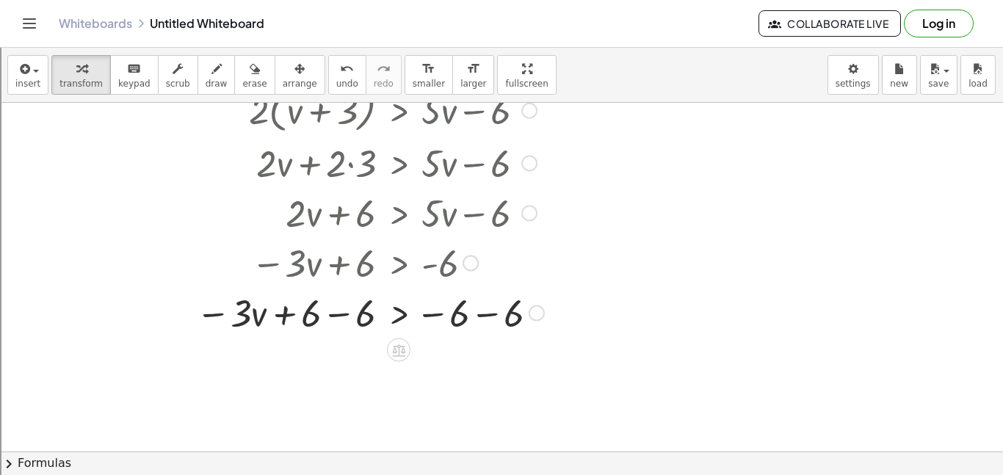
click at [368, 266] on div at bounding box center [370, 262] width 363 height 50
click at [341, 299] on div at bounding box center [370, 312] width 363 height 50
click at [338, 312] on div at bounding box center [399, 312] width 316 height 50
click at [436, 314] on div at bounding box center [373, 312] width 368 height 50
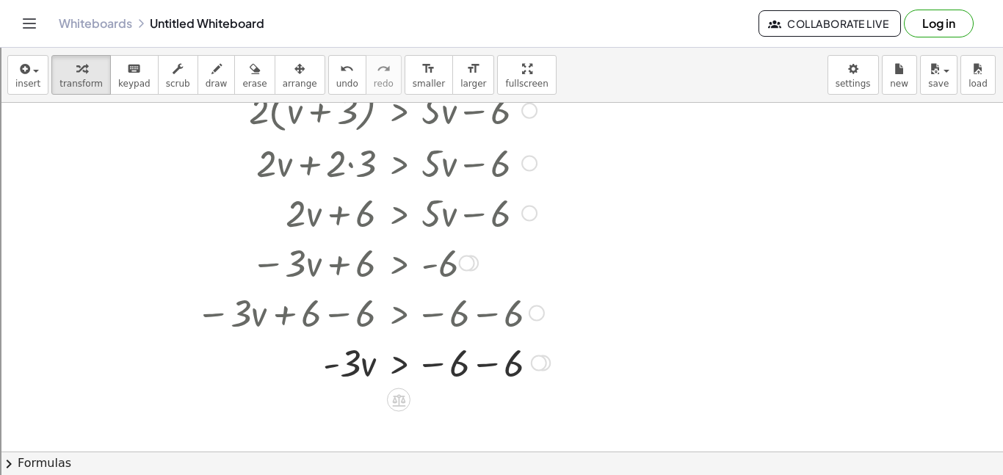
click at [499, 362] on div at bounding box center [373, 362] width 368 height 50
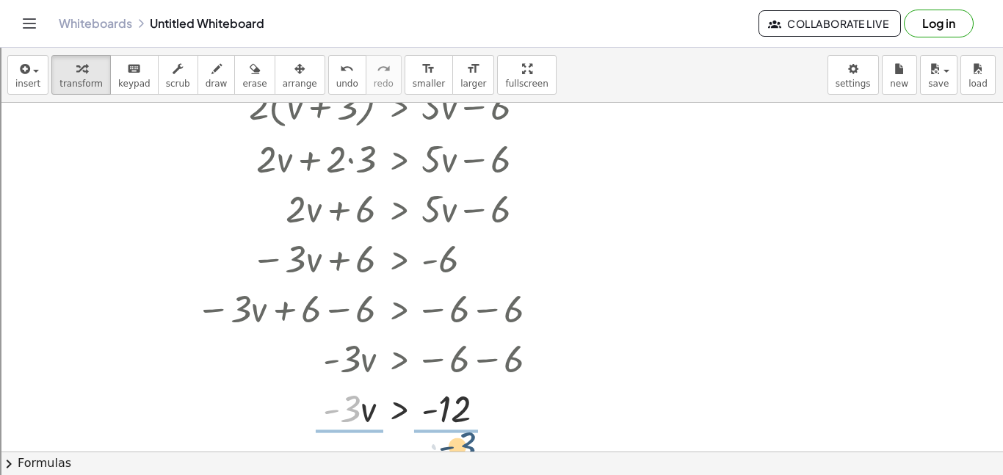
drag, startPoint x: 354, startPoint y: 415, endPoint x: 467, endPoint y: 446, distance: 116.6
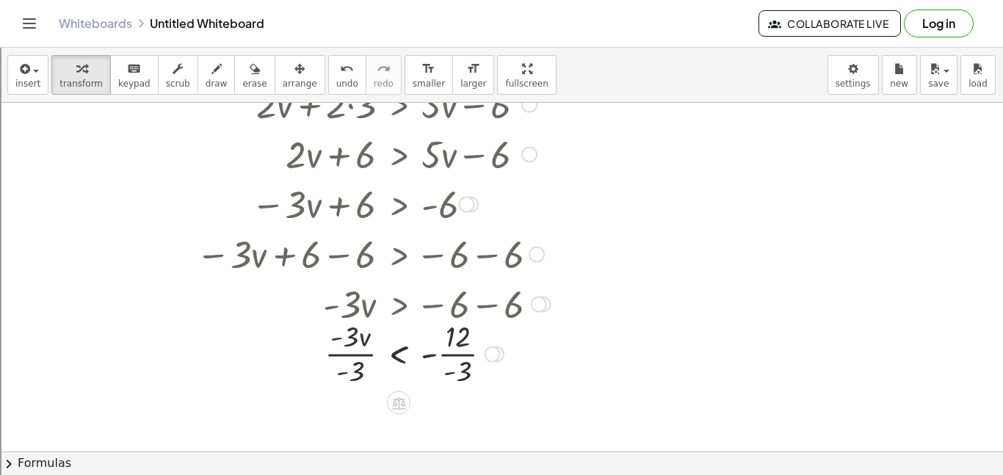
click at [455, 349] on div at bounding box center [373, 352] width 368 height 73
click at [369, 352] on div at bounding box center [373, 352] width 368 height 73
click at [363, 361] on div at bounding box center [373, 352] width 368 height 73
click at [357, 354] on div at bounding box center [373, 353] width 368 height 48
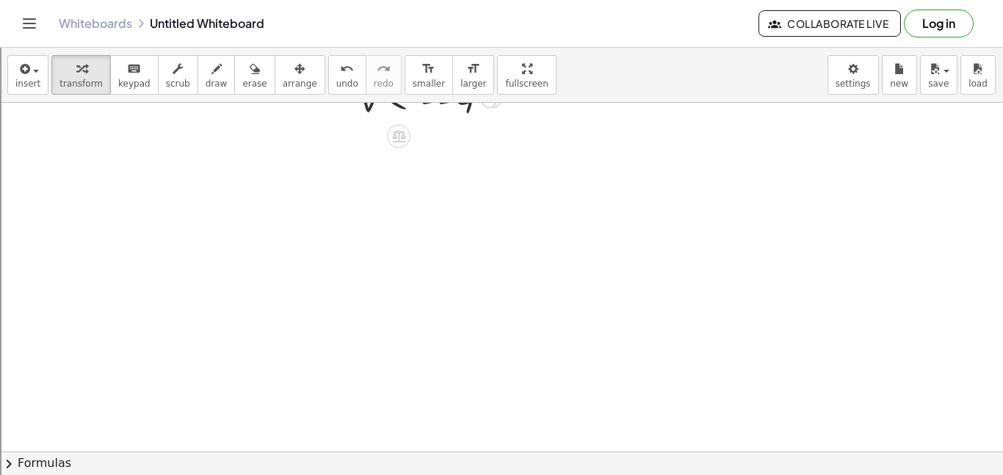
scroll to position [1601, 0]
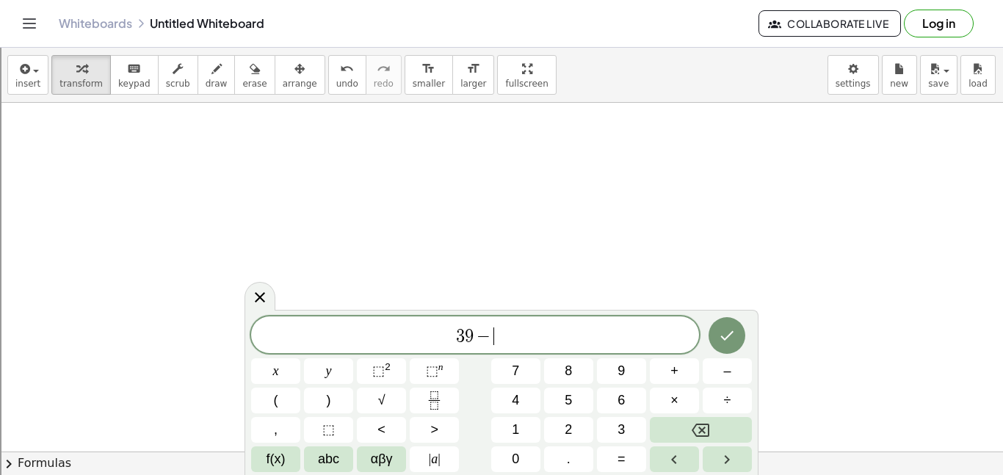
scroll to position [9, 0]
click at [588, 346] on span "3 9 − ( 9 − 2 m ) > 7 m" at bounding box center [475, 334] width 448 height 24
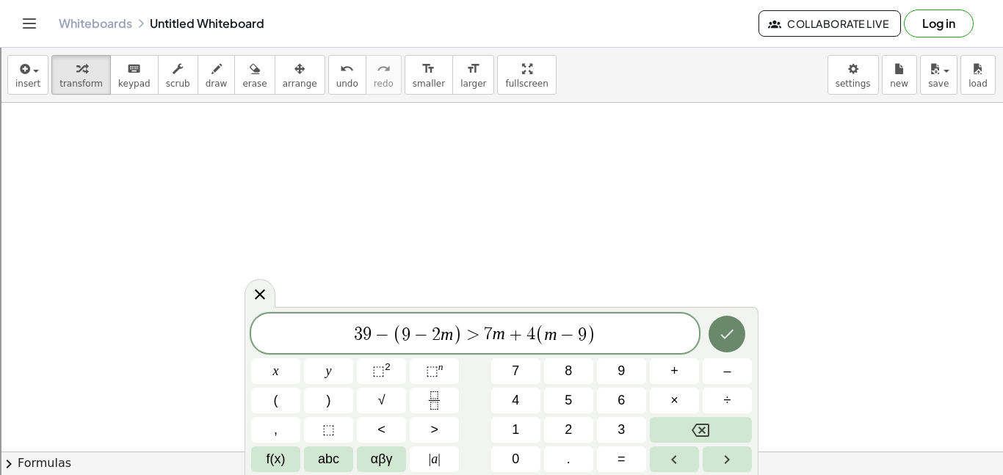
click at [732, 331] on icon "Done" at bounding box center [727, 334] width 18 height 18
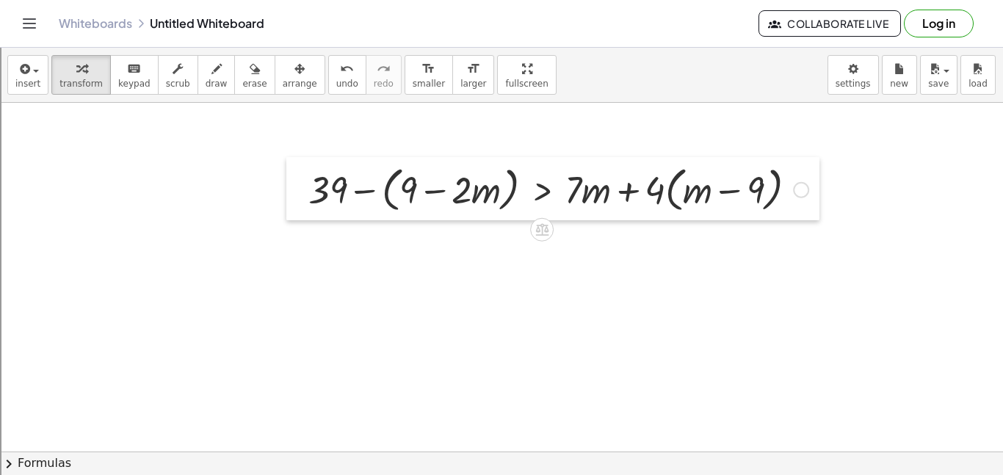
drag, startPoint x: 413, startPoint y: 267, endPoint x: 308, endPoint y: 180, distance: 137.1
click at [308, 180] on div at bounding box center [297, 188] width 22 height 63
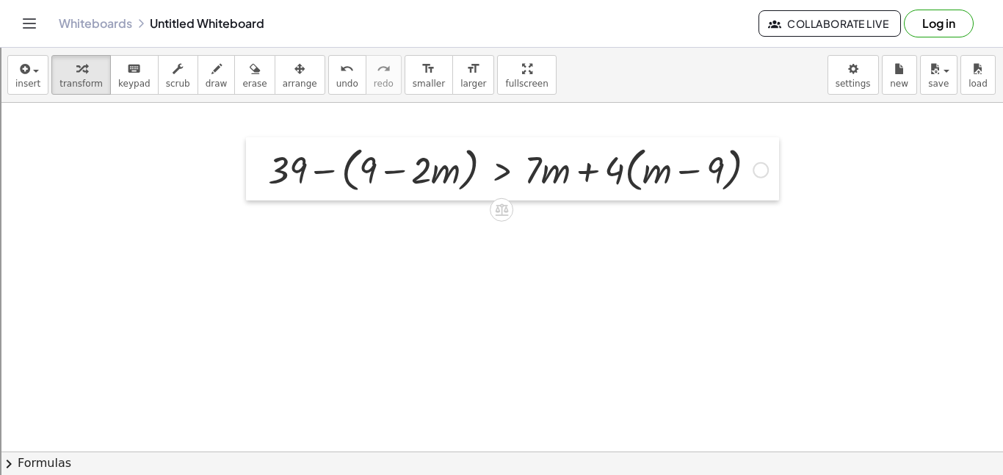
drag, startPoint x: 308, startPoint y: 180, endPoint x: 244, endPoint y: 145, distance: 72.3
click at [246, 145] on div at bounding box center [257, 168] width 22 height 63
